Goal: Task Accomplishment & Management: Manage account settings

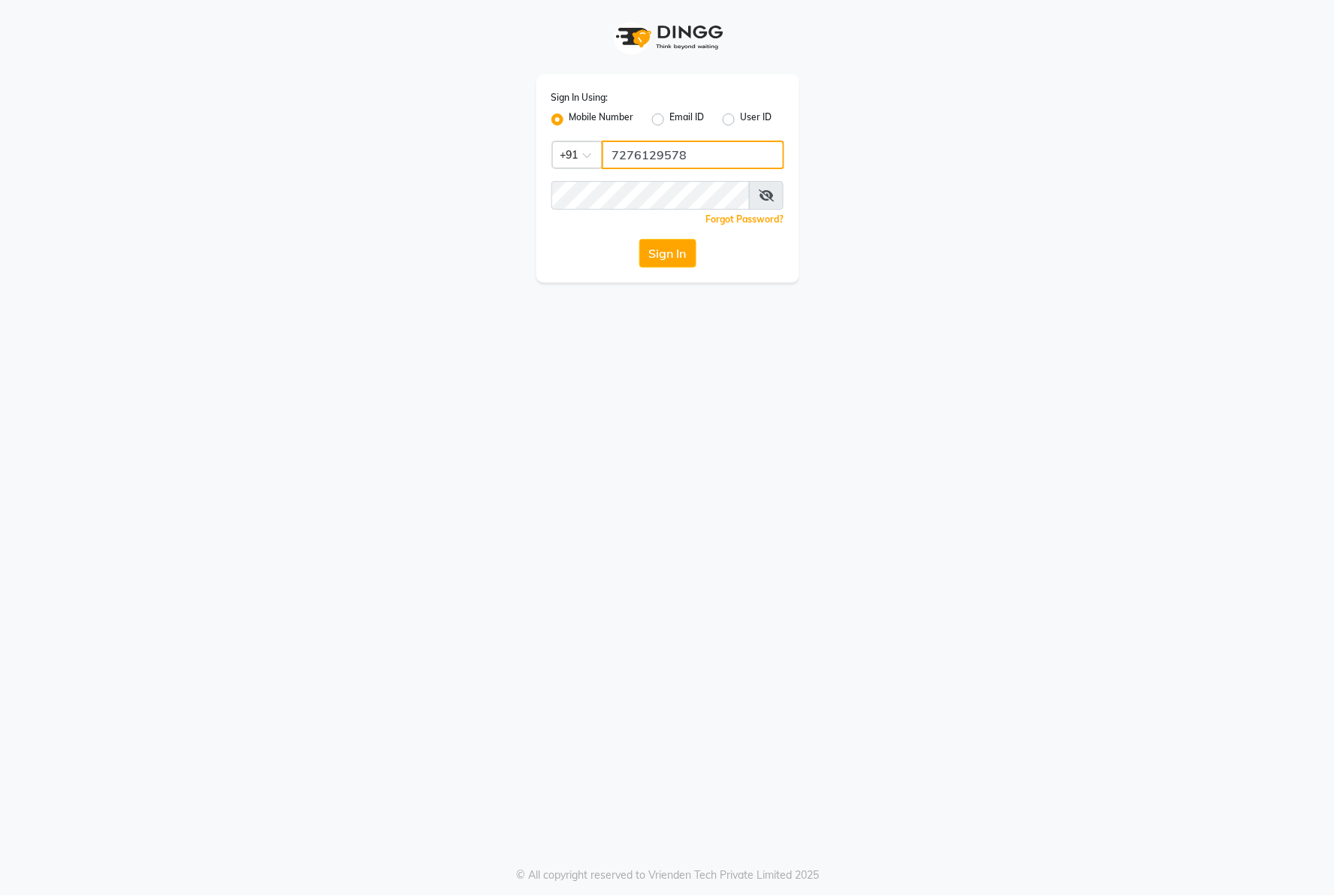
click at [697, 158] on input "7276129578" at bounding box center [693, 154] width 183 height 28
click at [655, 251] on button "Sign In" at bounding box center [668, 253] width 57 height 28
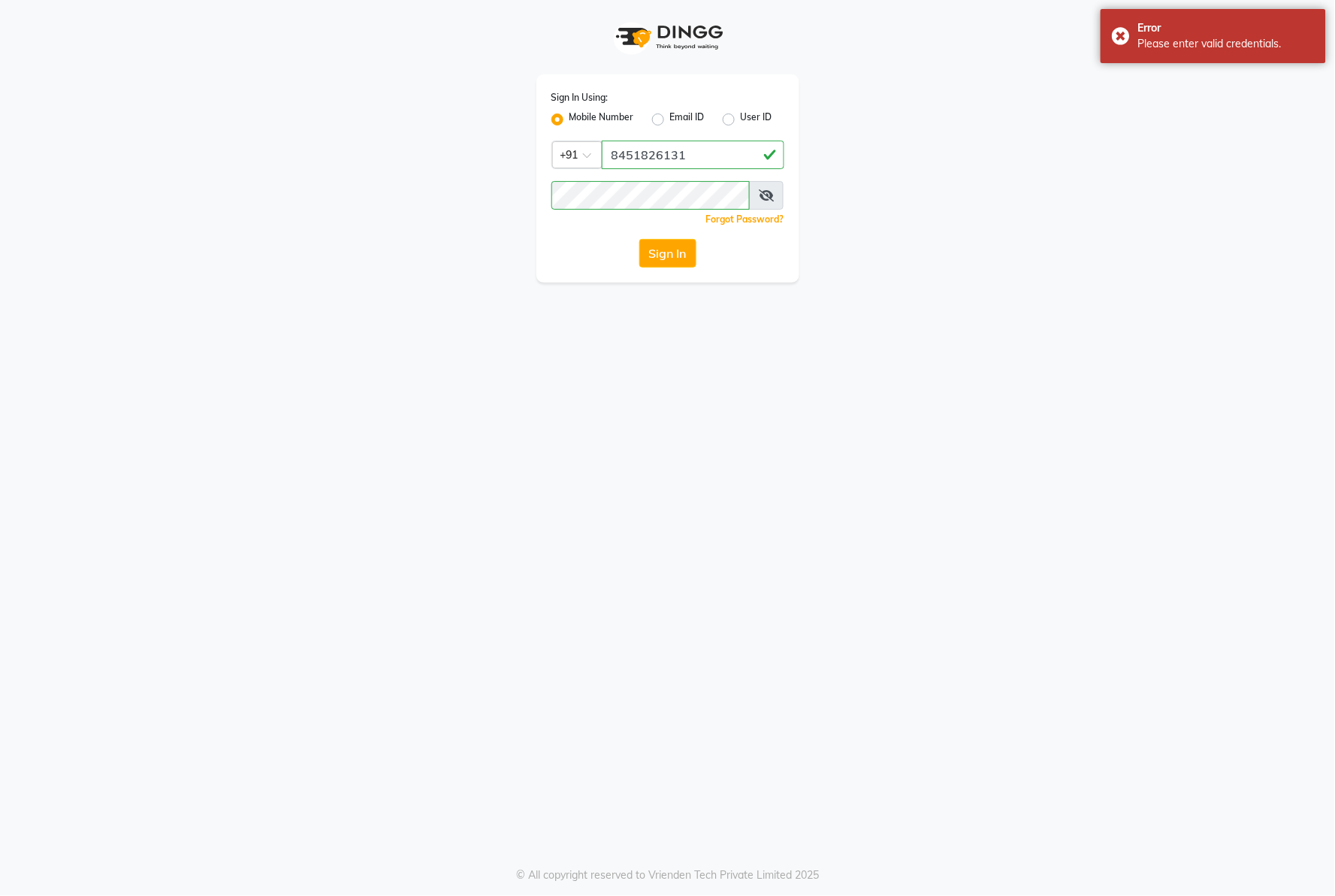
click at [737, 136] on div "Sign In Using: Mobile Number Email ID User ID Country Code × [PHONE_NUMBER] Rem…" at bounding box center [668, 178] width 263 height 208
click at [714, 162] on input "8451826131" at bounding box center [693, 154] width 183 height 28
click at [664, 253] on button "Sign In" at bounding box center [668, 253] width 57 height 28
click at [699, 151] on input "8169074803" at bounding box center [693, 154] width 183 height 28
click at [662, 256] on button "Sign In" at bounding box center [668, 253] width 57 height 28
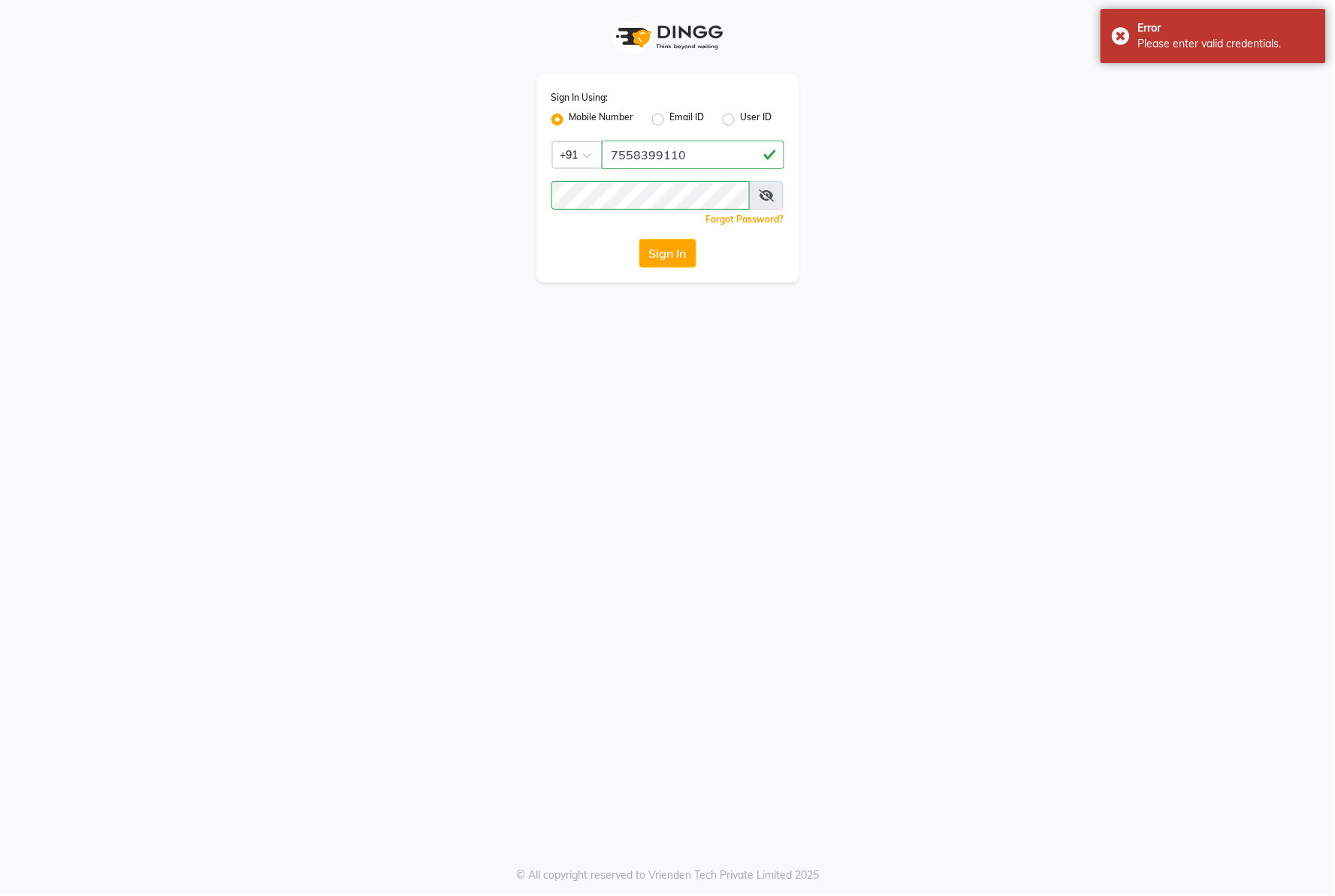
click at [734, 170] on div "Sign In Using: Mobile Number Email ID User ID Country Code × [PHONE_NUMBER] Rem…" at bounding box center [668, 178] width 263 height 208
click at [733, 161] on input "7558399110" at bounding box center [693, 154] width 183 height 28
click at [673, 239] on button "Sign In" at bounding box center [668, 253] width 57 height 28
click at [676, 245] on button "Sign In" at bounding box center [668, 253] width 57 height 28
click at [714, 159] on input "7387155506" at bounding box center [693, 154] width 183 height 28
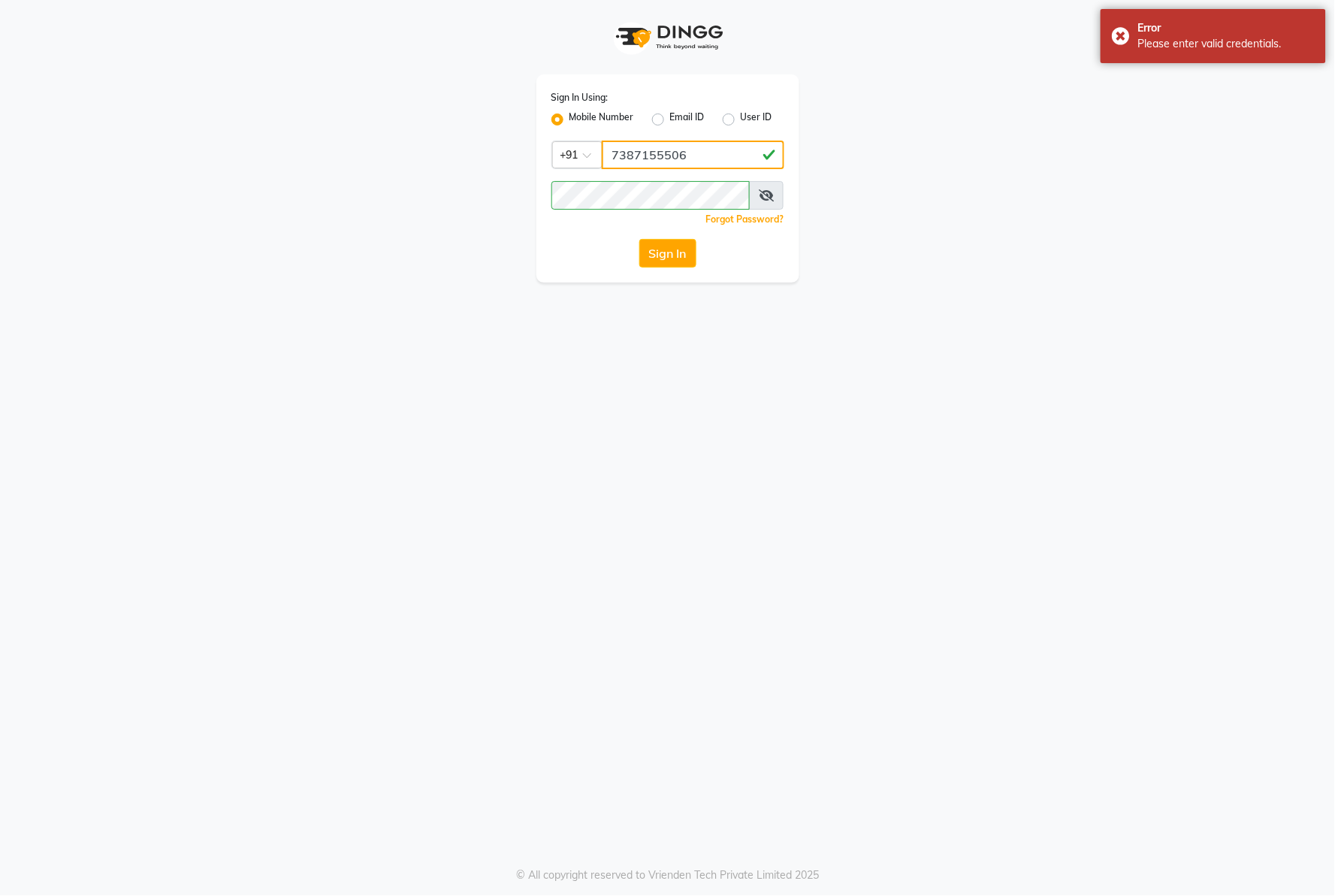
type input "8459157591"
click at [679, 263] on button "Sign In" at bounding box center [668, 253] width 57 height 28
